Goal: Find contact information: Find contact information

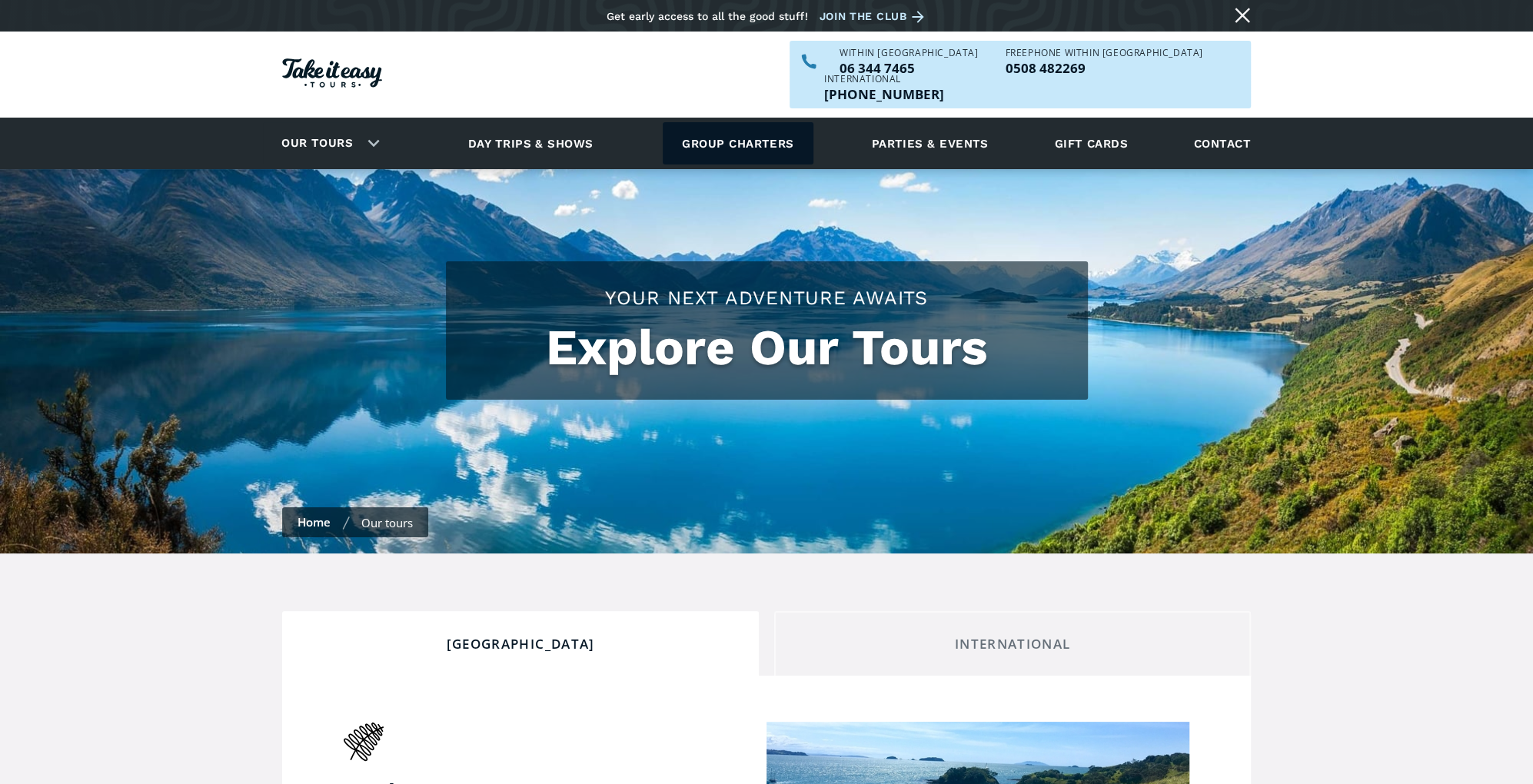
click at [680, 122] on link "Group charters" at bounding box center [737, 143] width 150 height 42
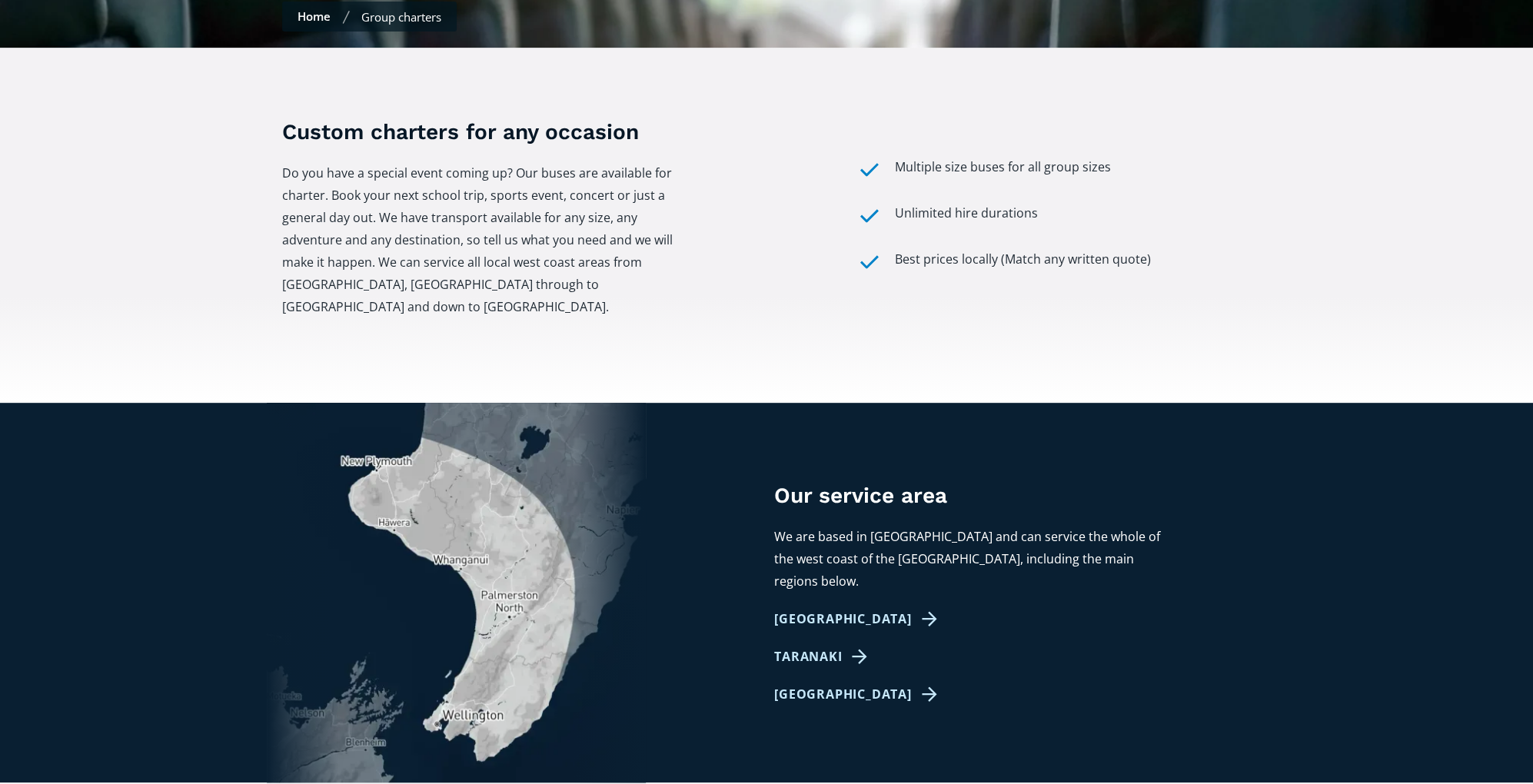
scroll to position [615, 0]
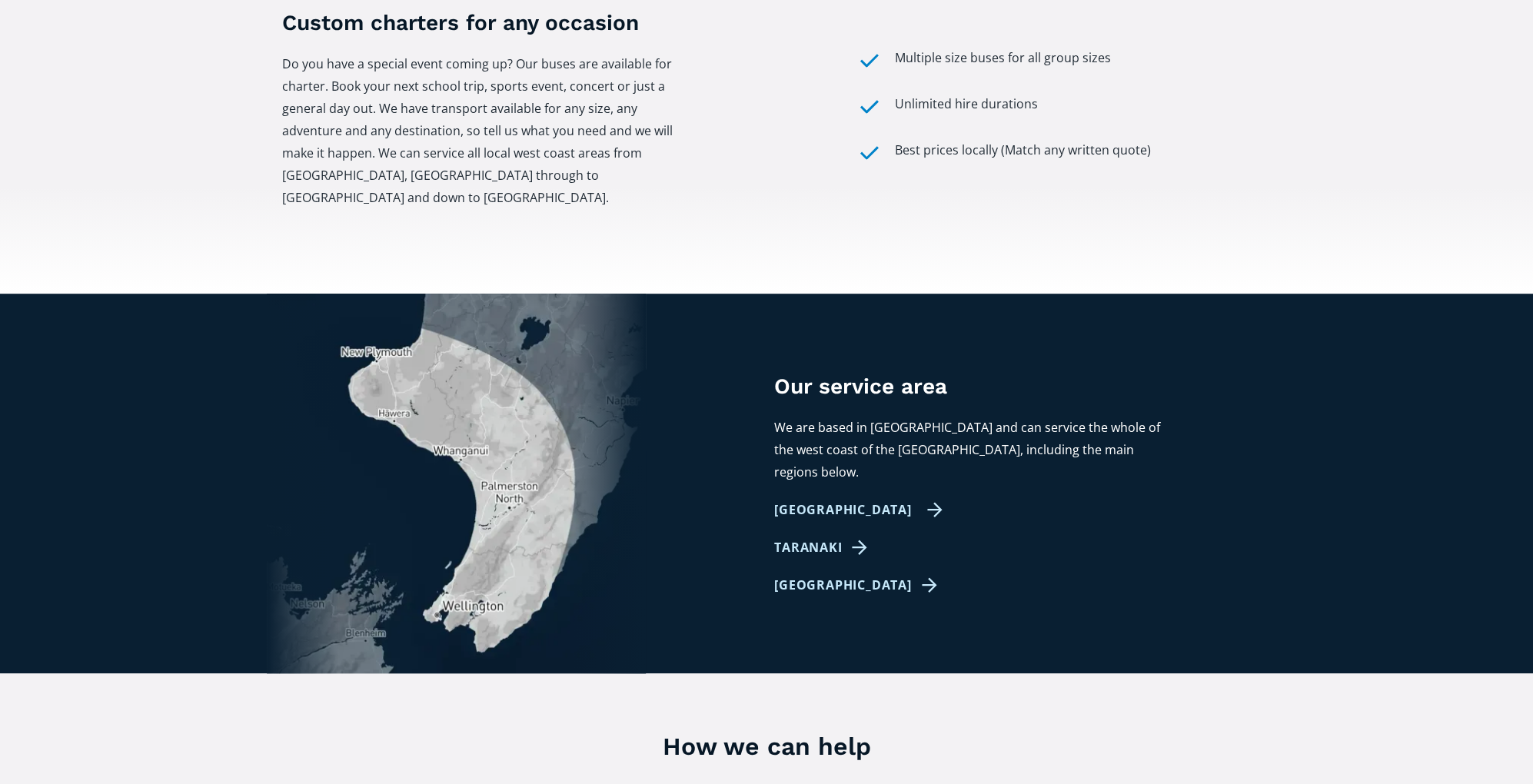
click at [874, 498] on link "[GEOGRAPHIC_DATA]" at bounding box center [858, 509] width 168 height 22
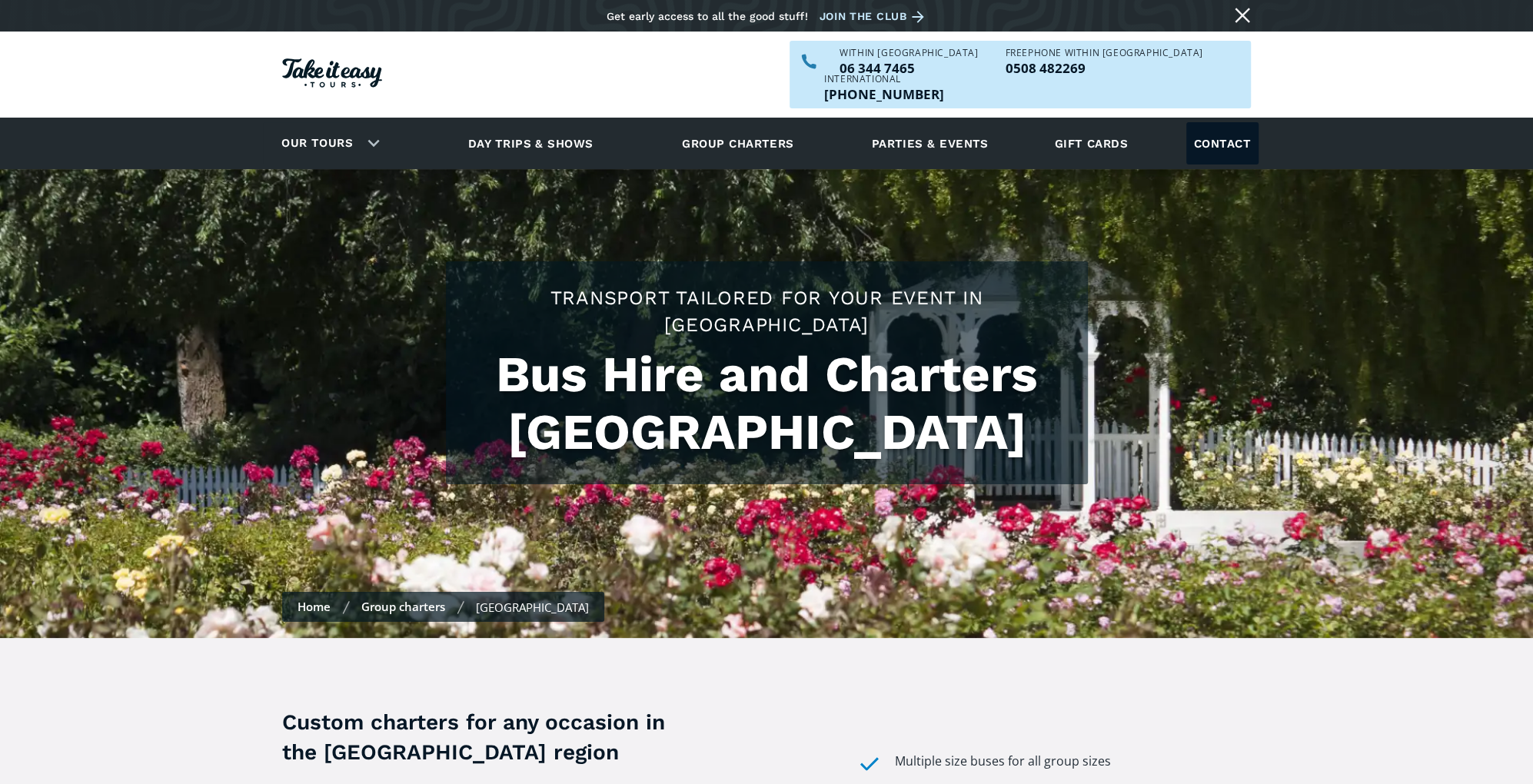
click at [1201, 122] on link "Contact" at bounding box center [1223, 143] width 72 height 42
